Goal: Task Accomplishment & Management: Use online tool/utility

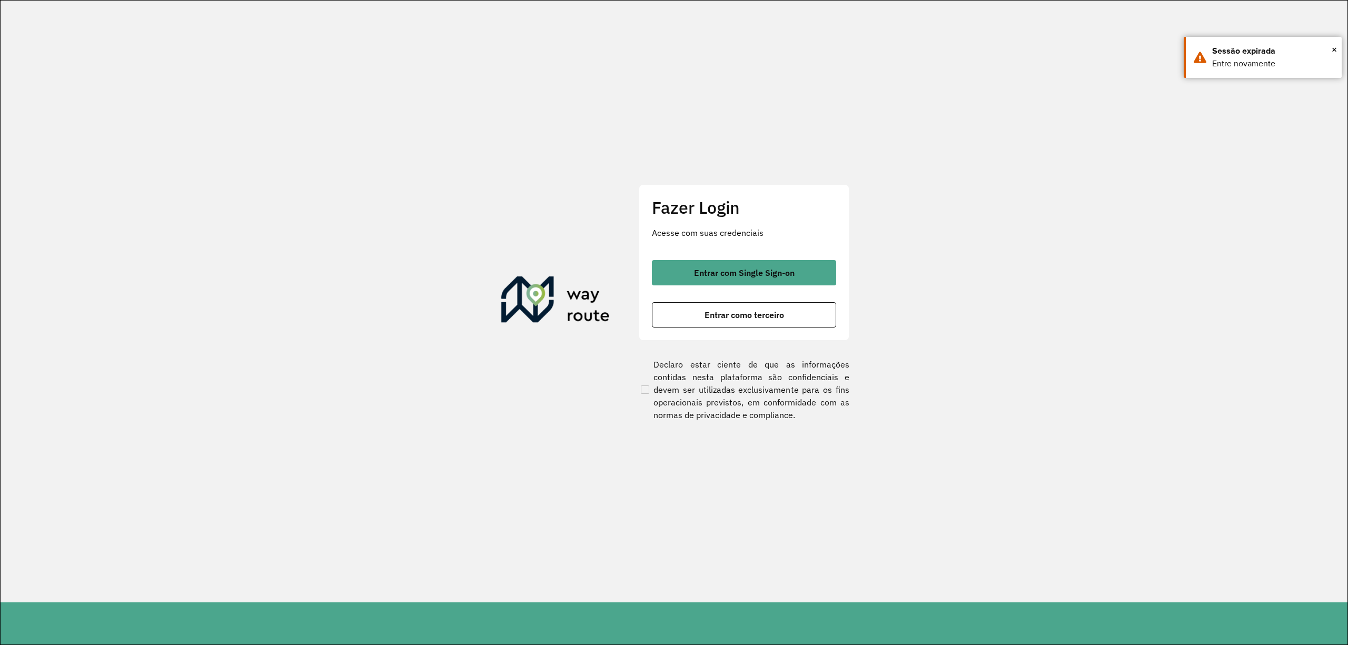
click at [748, 296] on div "Entrar com Single Sign-on Entrar como terceiro" at bounding box center [744, 293] width 184 height 67
click at [743, 271] on span "Entrar com Single Sign-on" at bounding box center [744, 273] width 101 height 8
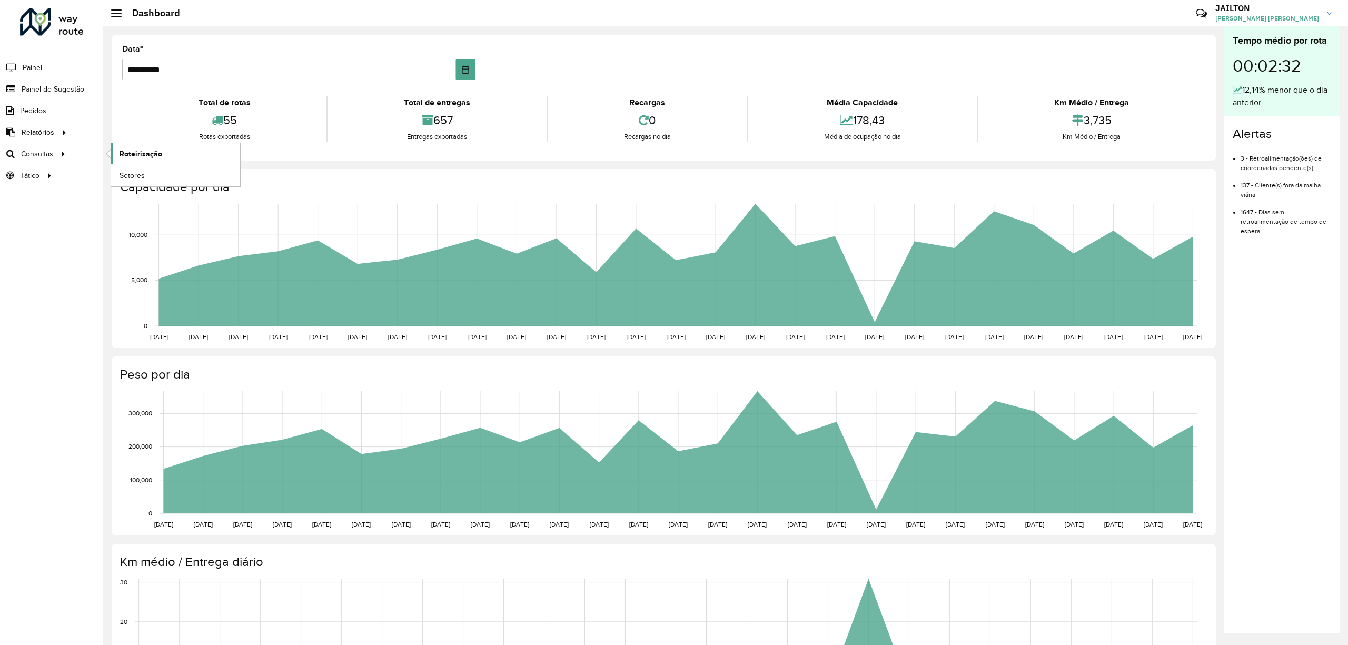
click at [150, 154] on span "Roteirização" at bounding box center [141, 154] width 43 height 11
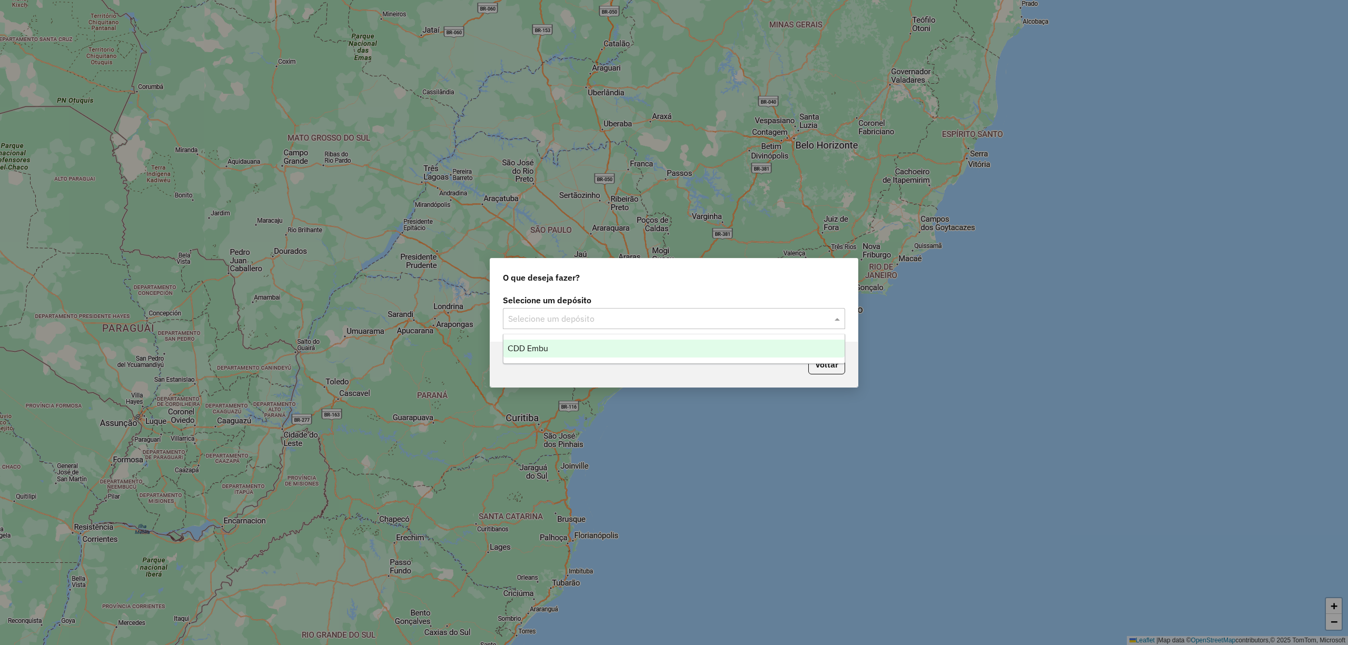
click at [771, 323] on input "text" at bounding box center [663, 319] width 311 height 13
click at [626, 352] on div "CDD Embu" at bounding box center [673, 349] width 341 height 18
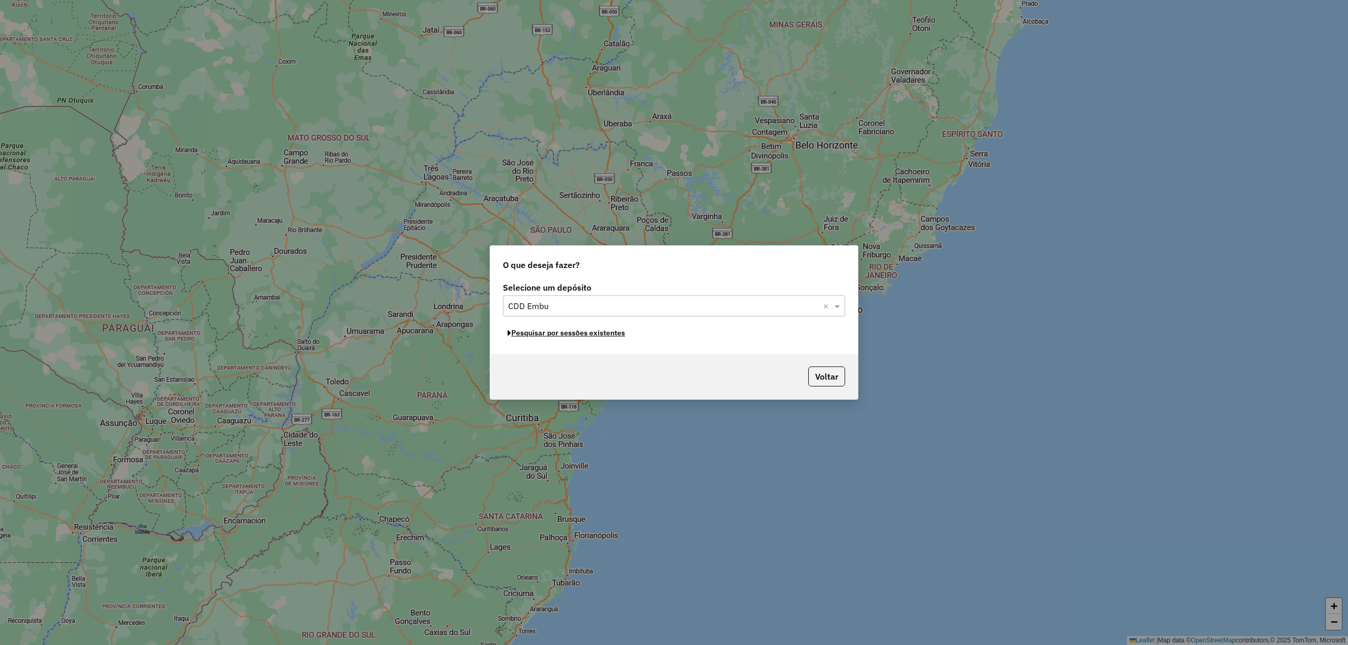
click at [630, 335] on button "Pesquisar por sessões existentes" at bounding box center [566, 333] width 127 height 16
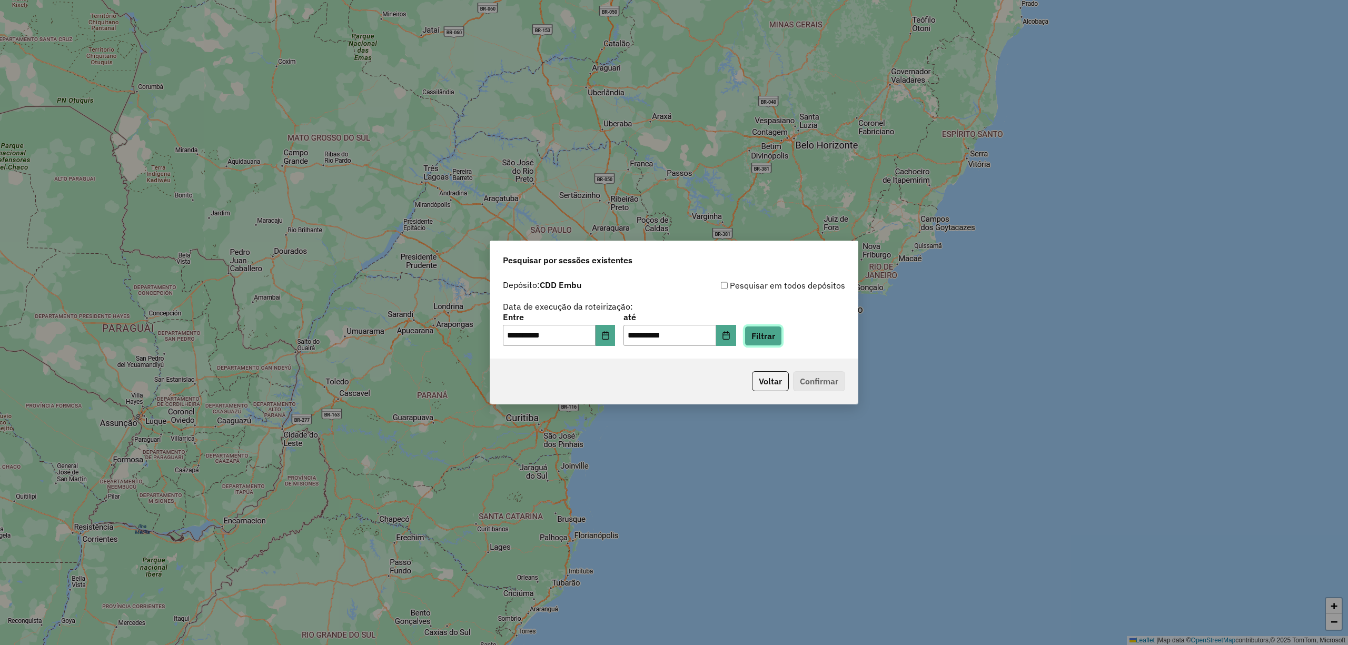
click at [763, 340] on button "Filtrar" at bounding box center [763, 336] width 37 height 20
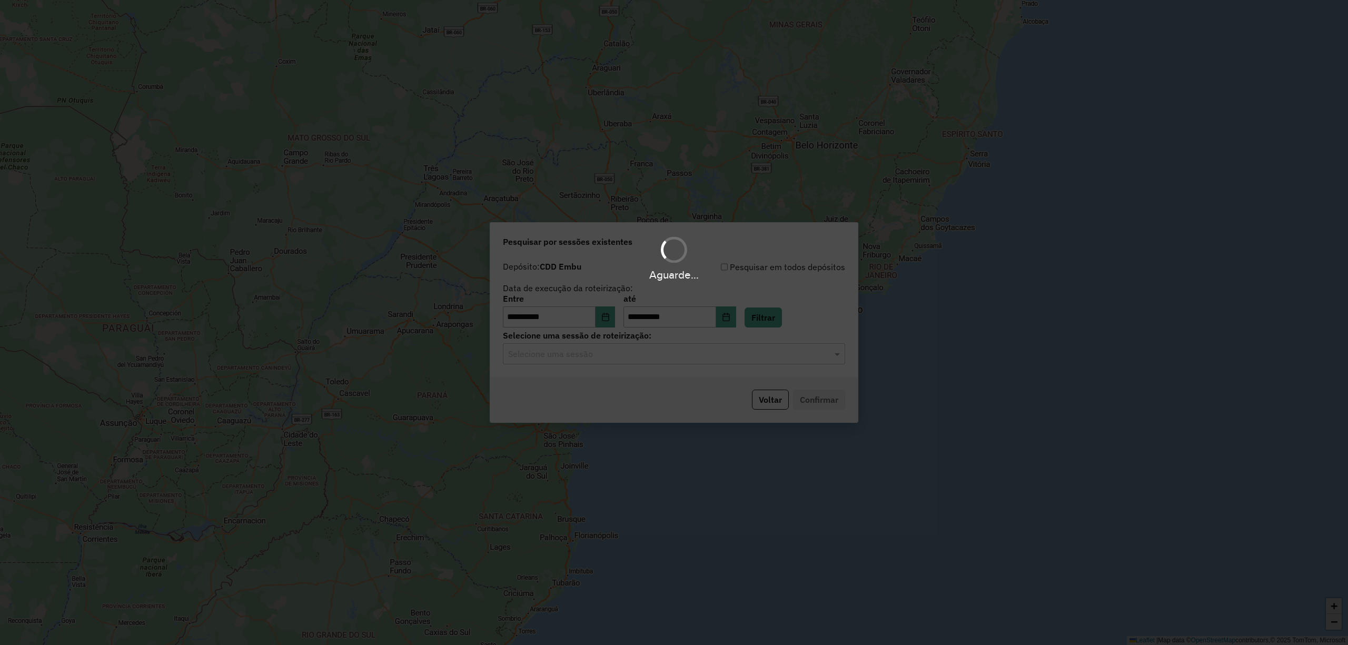
click at [744, 360] on div "Aguarde..." at bounding box center [674, 322] width 1348 height 645
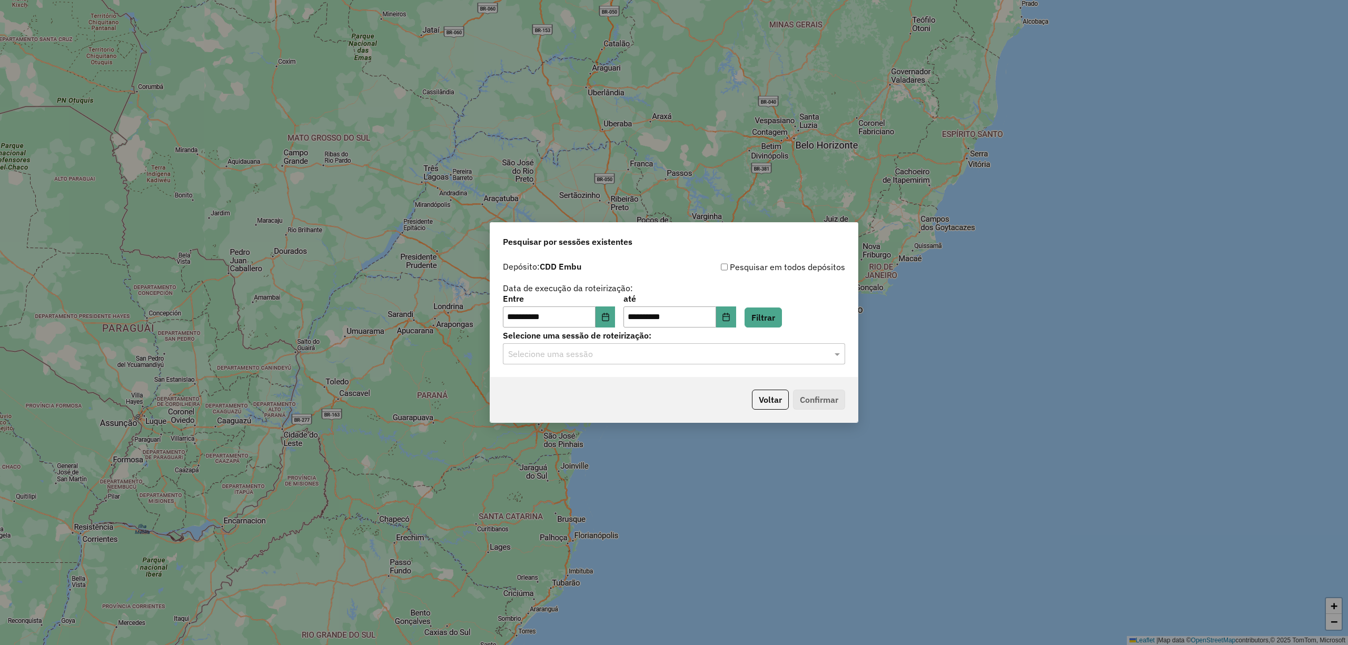
click at [744, 360] on input "text" at bounding box center [663, 354] width 311 height 13
click at [734, 378] on div "1286444 - [DATE] 20:49" at bounding box center [673, 384] width 341 height 18
click at [801, 397] on button "Confirmar" at bounding box center [819, 400] width 52 height 20
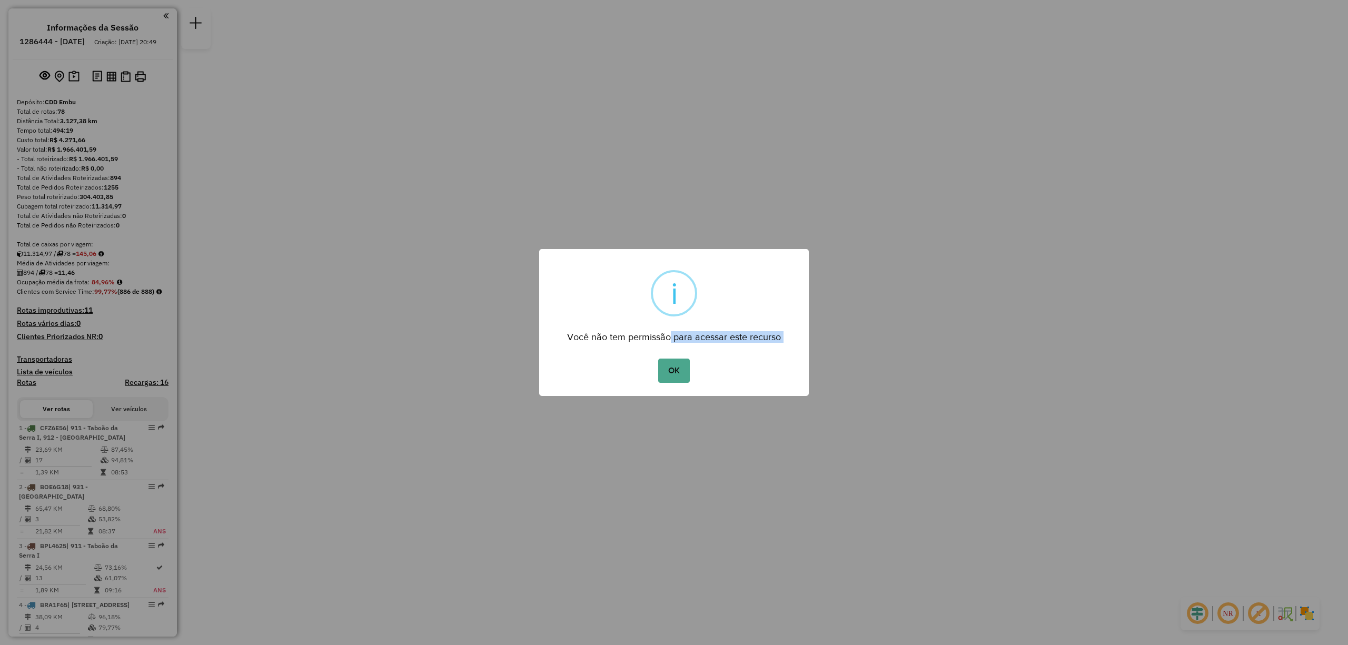
click at [670, 350] on div "× i Você não tem permissão para acessar este recurso OK No Cancel" at bounding box center [674, 322] width 270 height 147
click at [671, 373] on button "OK" at bounding box center [673, 371] width 31 height 24
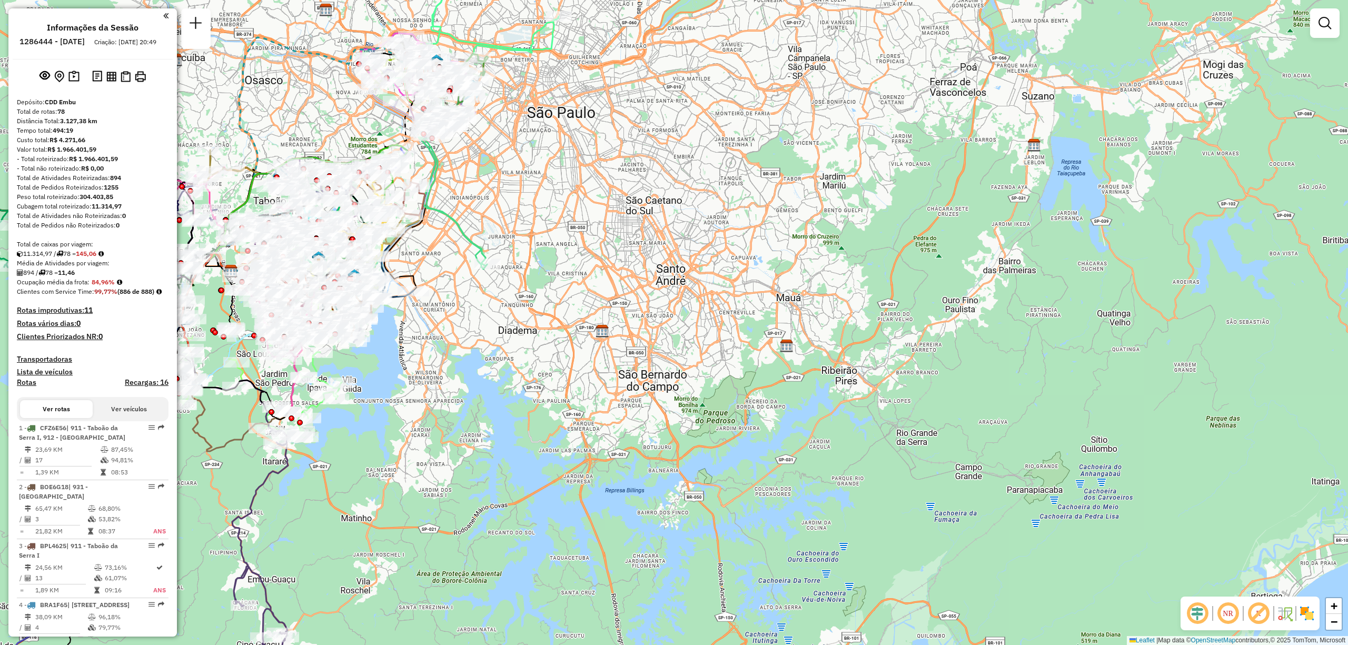
click at [1315, 615] on div "NR R" at bounding box center [1250, 614] width 139 height 34
click at [1305, 616] on img at bounding box center [1307, 613] width 17 height 17
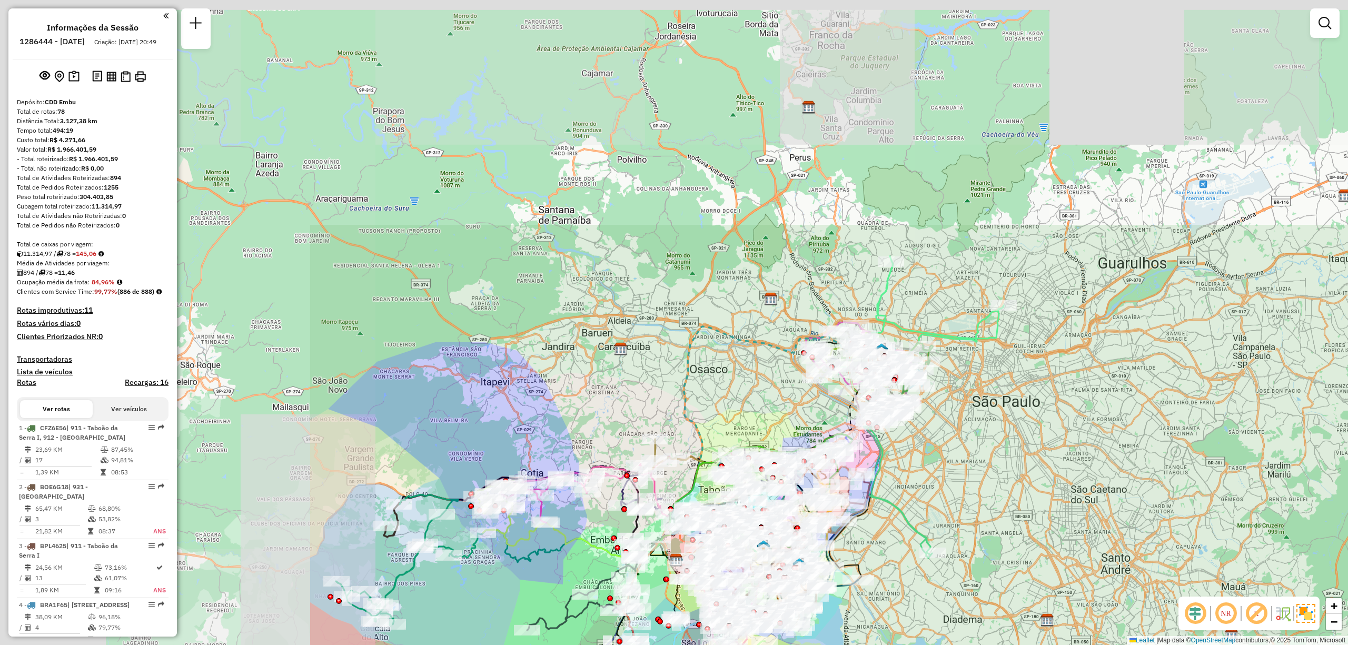
drag, startPoint x: 546, startPoint y: 128, endPoint x: 991, endPoint y: 418, distance: 530.6
click at [991, 418] on div "Janela de atendimento Grade de atendimento Capacidade Transportadoras Veículos …" at bounding box center [674, 322] width 1348 height 645
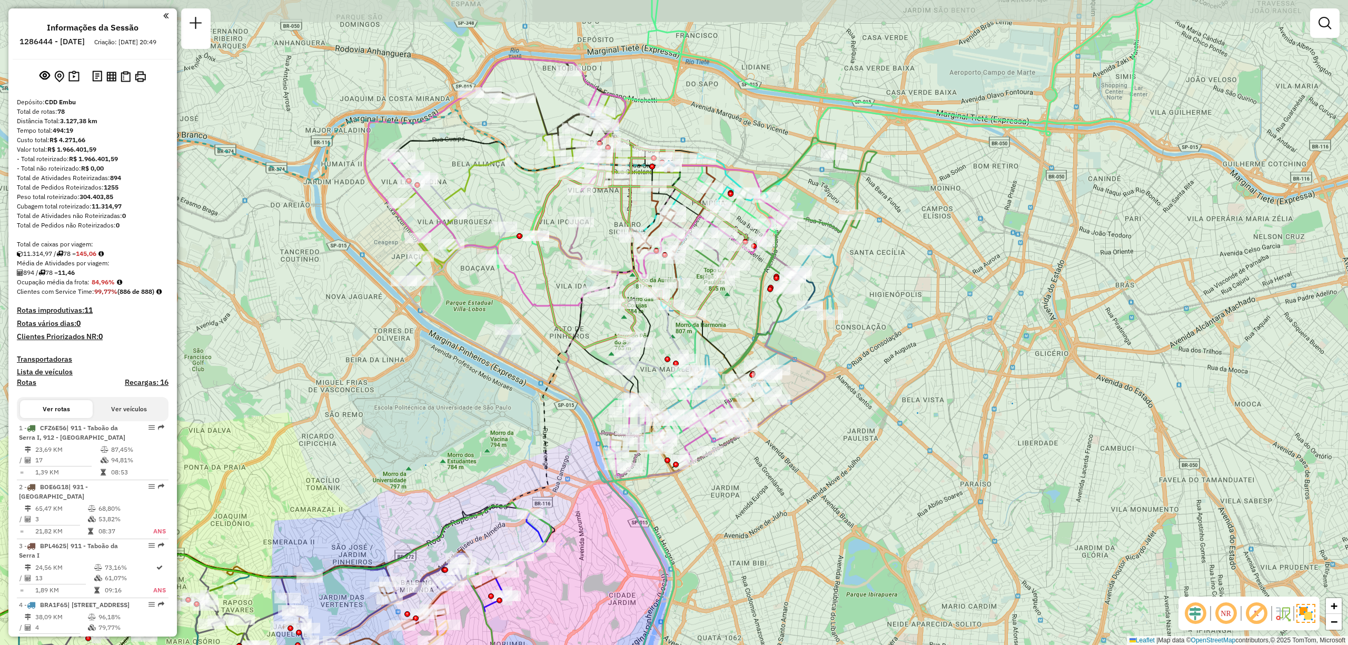
drag, startPoint x: 885, startPoint y: 262, endPoint x: 892, endPoint y: 316, distance: 54.6
click at [892, 316] on div "Janela de atendimento Grade de atendimento Capacidade Transportadoras Veículos …" at bounding box center [674, 322] width 1348 height 645
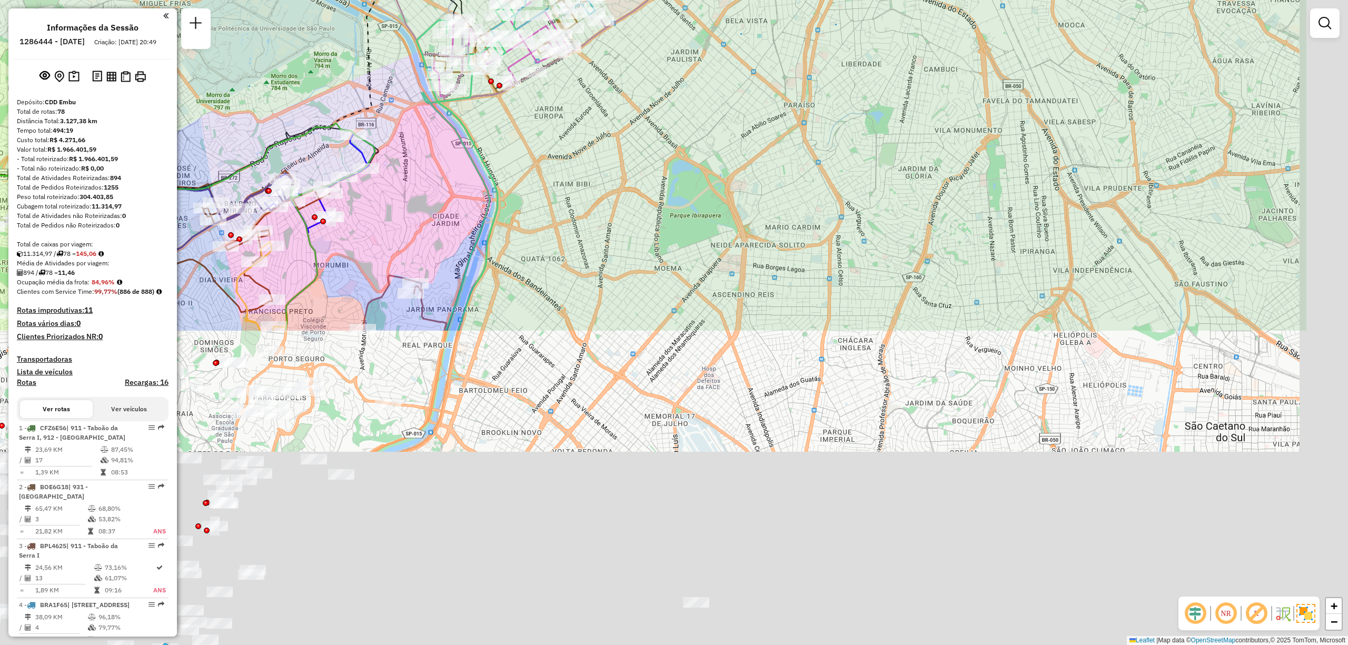
drag, startPoint x: 951, startPoint y: 478, endPoint x: 774, endPoint y: 92, distance: 424.9
click at [774, 93] on div "Janela de atendimento Grade de atendimento Capacidade Transportadoras Veículos …" at bounding box center [674, 322] width 1348 height 645
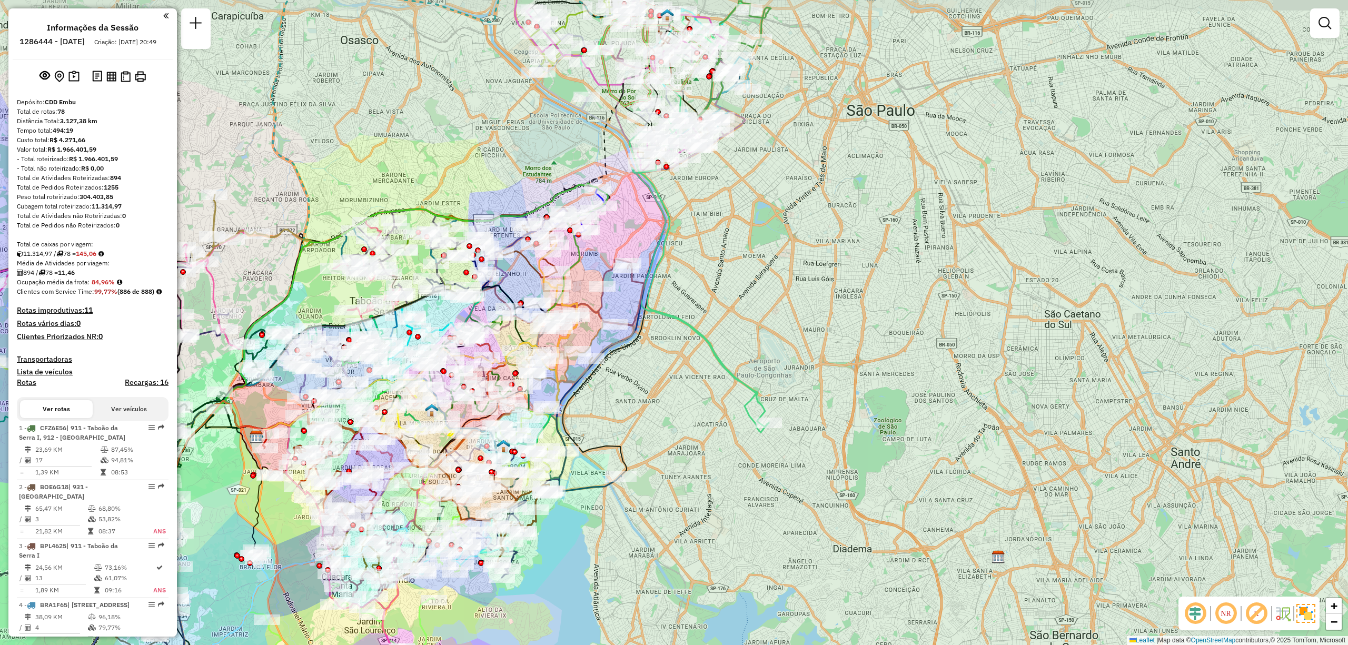
drag, startPoint x: 781, startPoint y: 217, endPoint x: 803, endPoint y: 254, distance: 42.7
click at [803, 254] on div "Janela de atendimento Grade de atendimento Capacidade Transportadoras Veículos …" at bounding box center [674, 322] width 1348 height 645
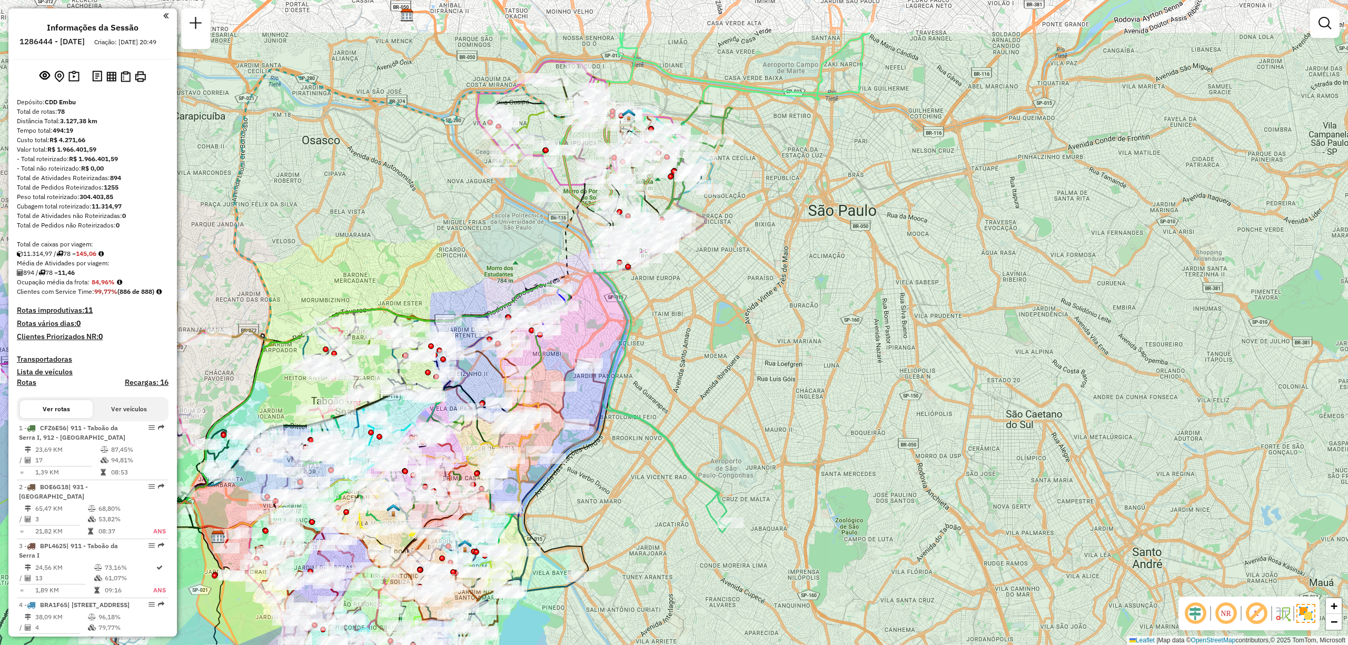
drag, startPoint x: 768, startPoint y: 232, endPoint x: 717, endPoint y: 329, distance: 110.0
click at [717, 329] on div "Janela de atendimento Grade de atendimento Capacidade Transportadoras Veículos …" at bounding box center [674, 322] width 1348 height 645
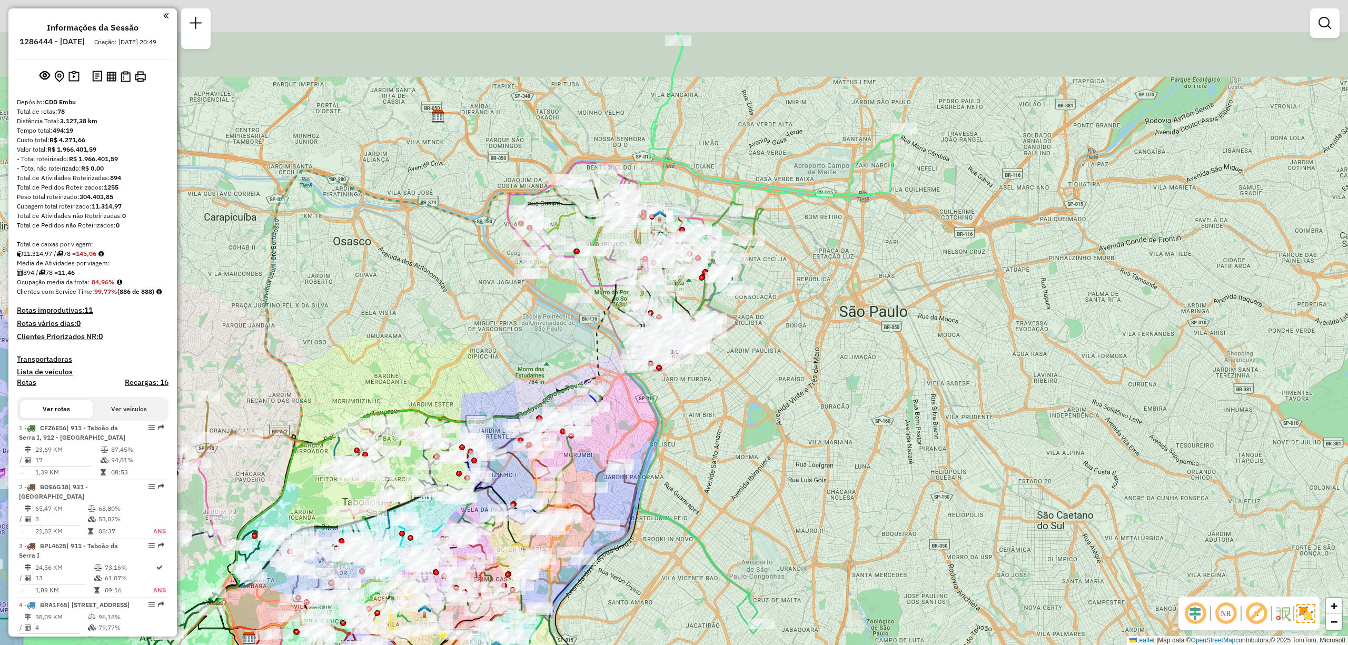
drag, startPoint x: 856, startPoint y: 102, endPoint x: 878, endPoint y: 175, distance: 76.5
click at [878, 175] on div "Janela de atendimento Grade de atendimento Capacidade Transportadoras Veículos …" at bounding box center [674, 322] width 1348 height 645
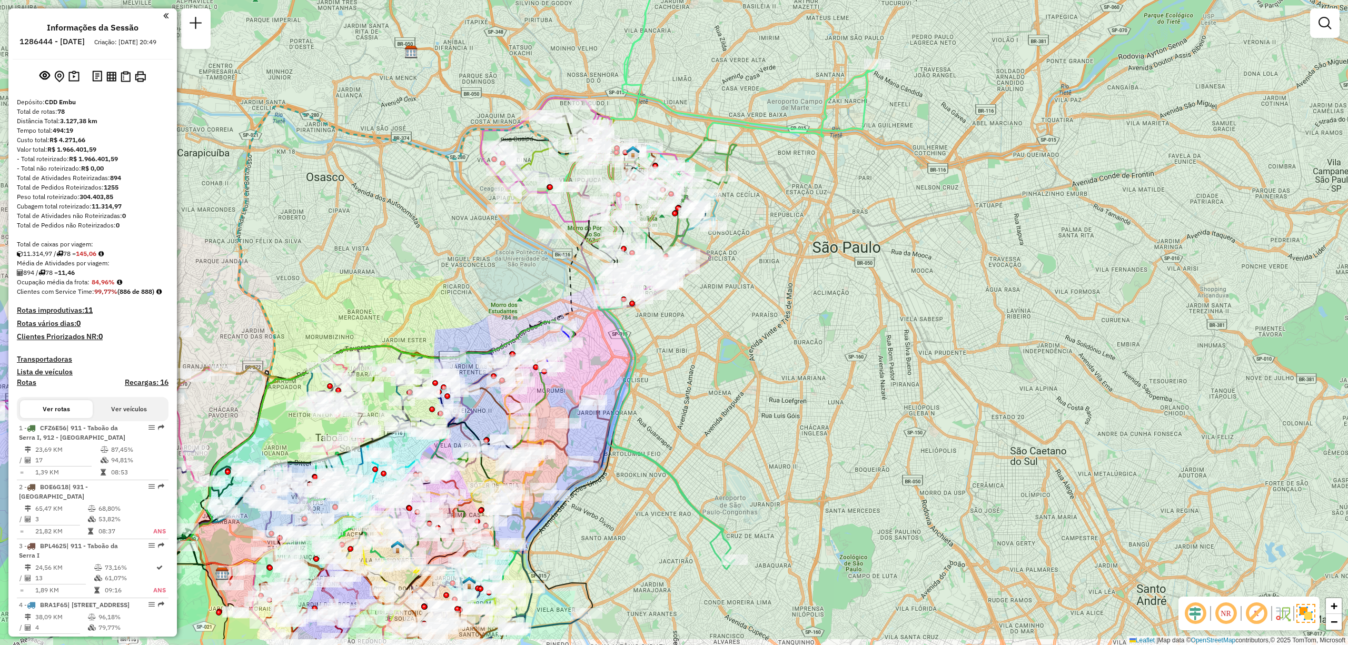
drag, startPoint x: 784, startPoint y: 407, endPoint x: 757, endPoint y: 329, distance: 81.9
click at [757, 332] on div "Janela de atendimento Grade de atendimento Capacidade Transportadoras Veículos …" at bounding box center [674, 322] width 1348 height 645
